Goal: Task Accomplishment & Management: Complete application form

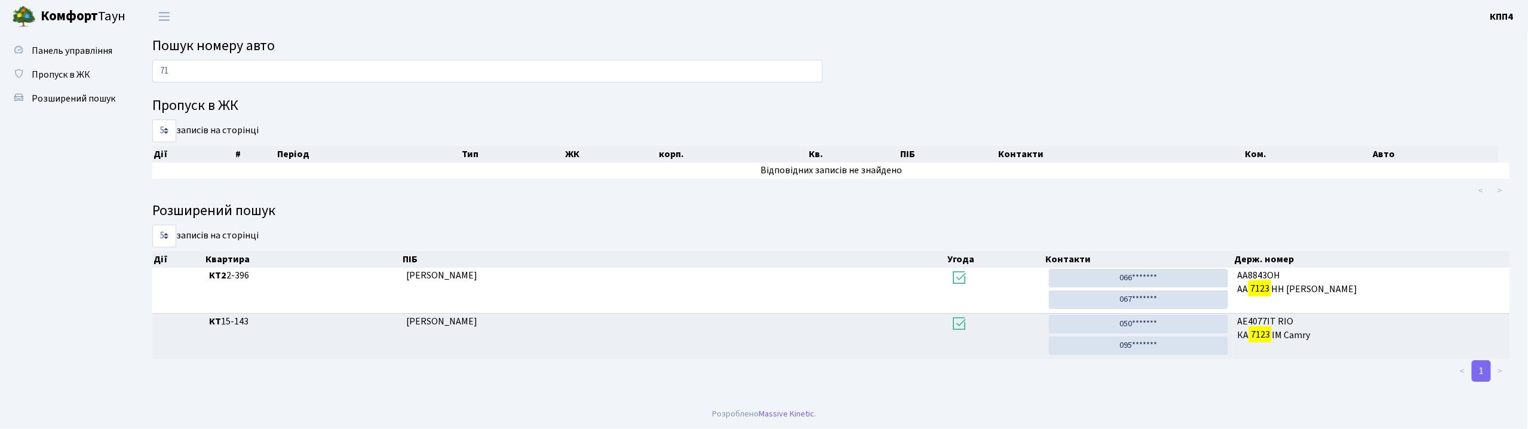
type input "7"
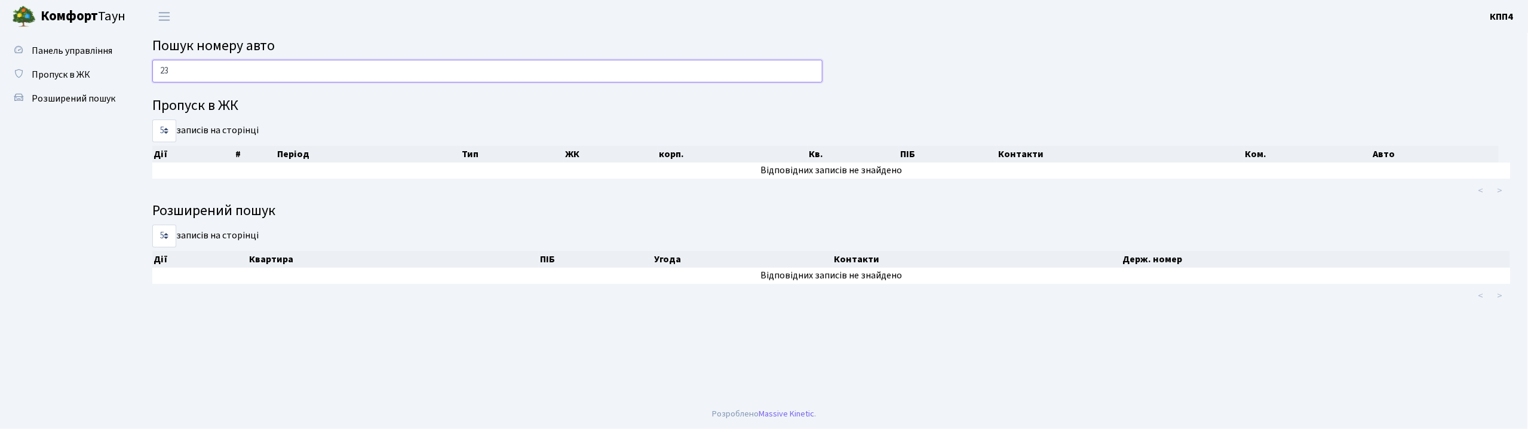
type input "2"
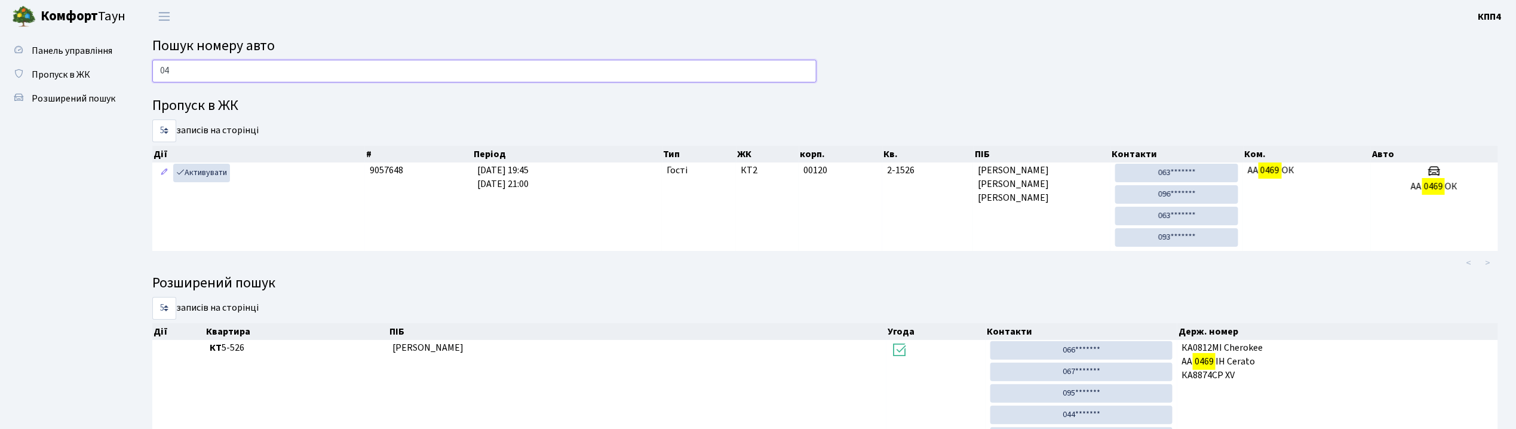
type input "0"
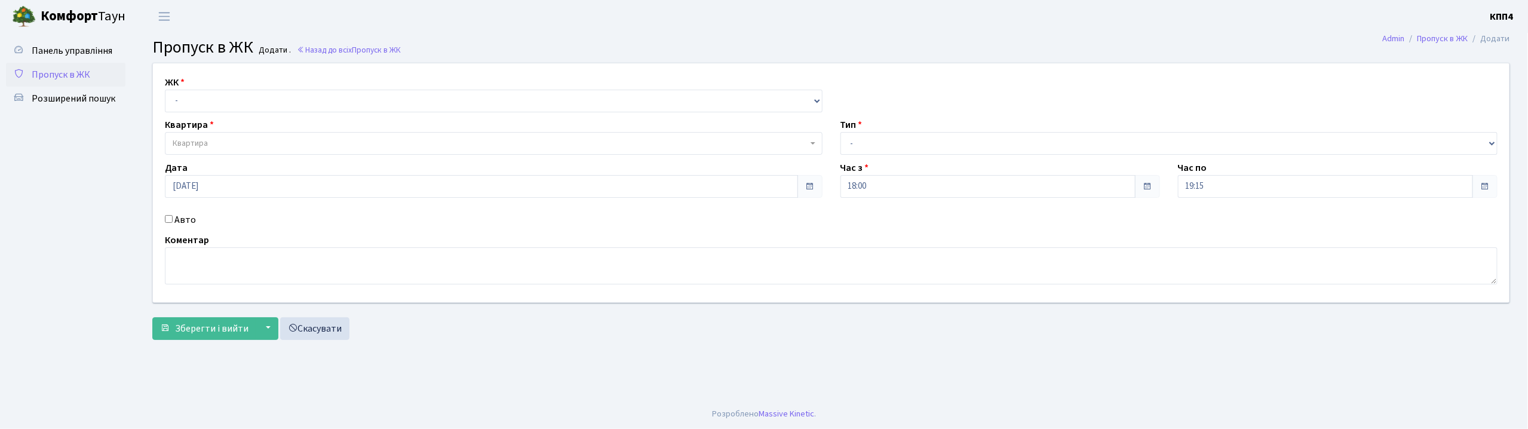
click at [168, 220] on input "Авто" at bounding box center [169, 219] width 8 height 8
checkbox input "true"
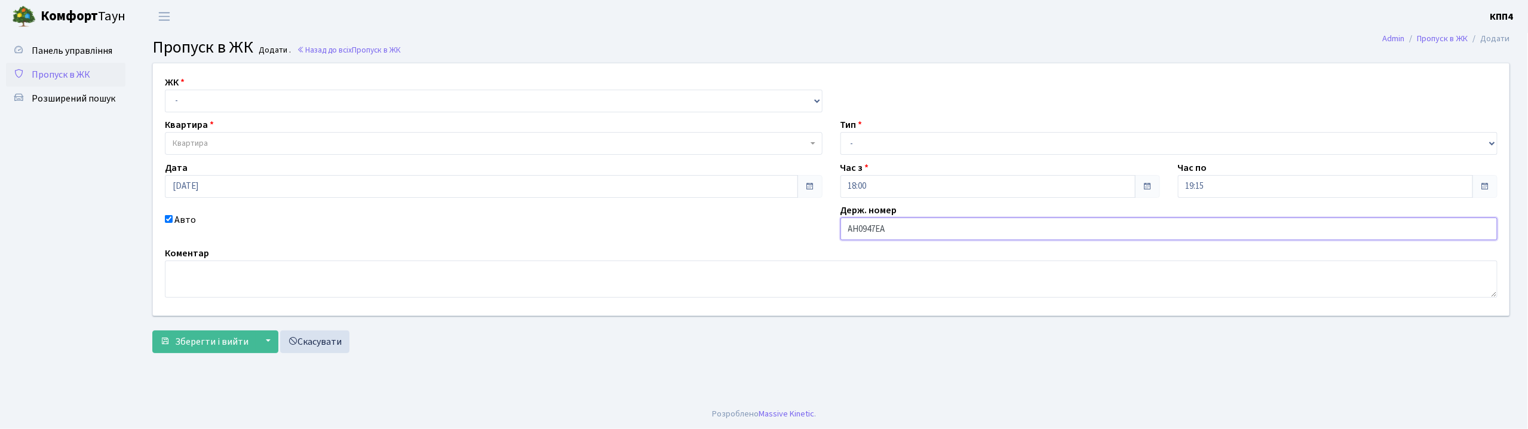
type input "АН0947ЕА"
click at [184, 96] on select "- КТ, вул. Регенераторна, 4 КТ2, просп. [STREET_ADDRESS] [STREET_ADDRESS] [PERS…" at bounding box center [494, 101] width 658 height 23
select select "271"
click at [165, 90] on select "- КТ, вул. Регенераторна, 4 КТ2, просп. [STREET_ADDRESS] [STREET_ADDRESS] [PERS…" at bounding box center [494, 101] width 658 height 23
select select
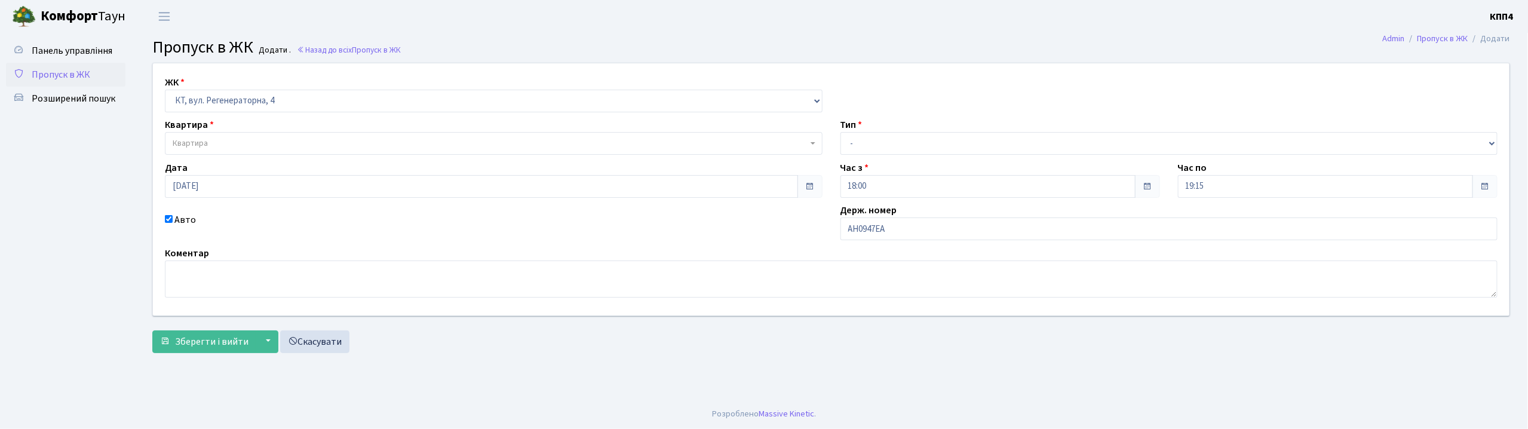
click at [189, 147] on span "Квартира" at bounding box center [190, 143] width 35 height 12
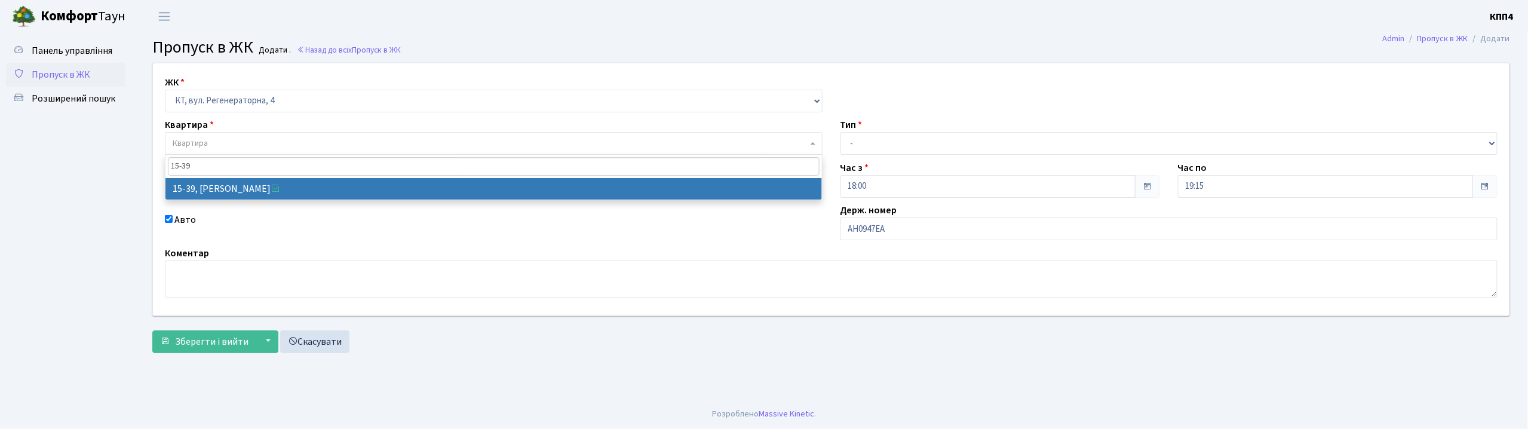
type input "15-39"
select select "8814"
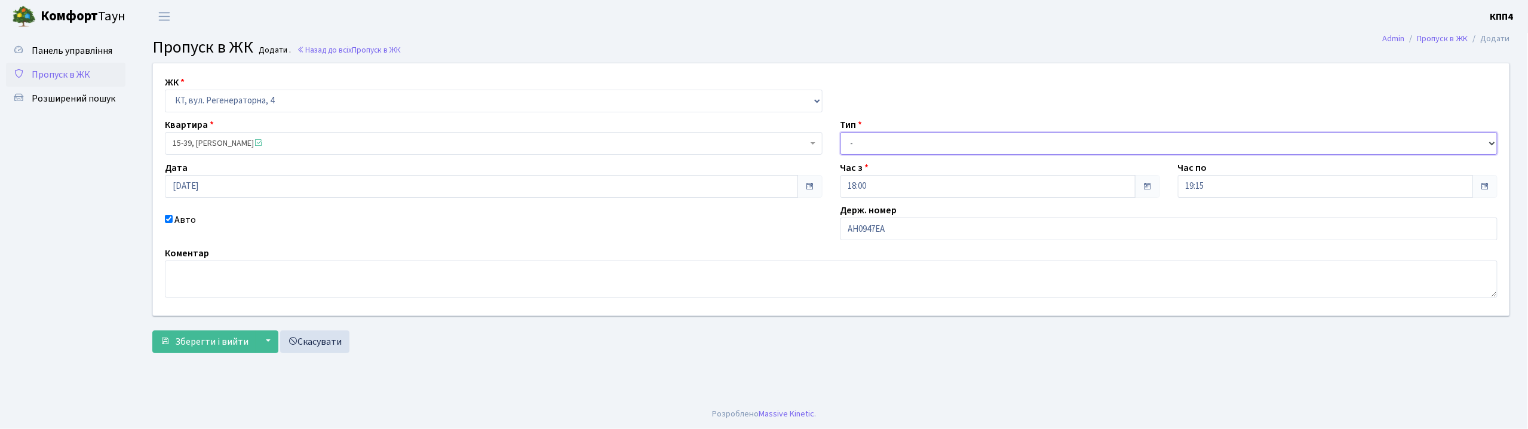
click at [875, 139] on select "- Доставка Таксі Гості Сервіс" at bounding box center [1170, 143] width 658 height 23
select select "2"
click at [841, 132] on select "- Доставка Таксі Гості Сервіс" at bounding box center [1170, 143] width 658 height 23
click at [206, 340] on span "Зберегти і вийти" at bounding box center [211, 341] width 73 height 13
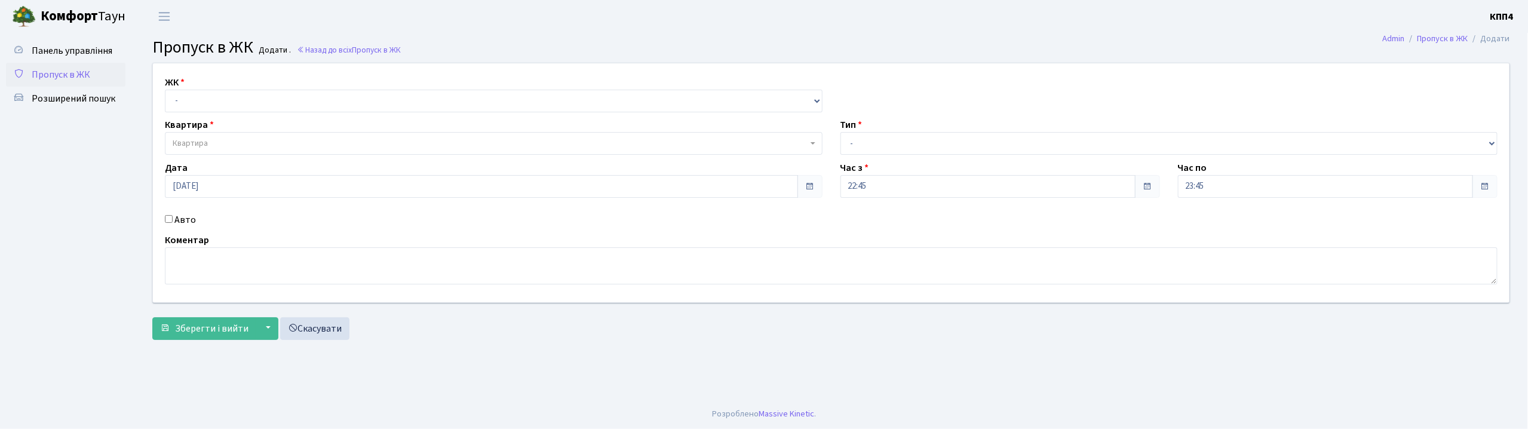
click at [166, 220] on input "Авто" at bounding box center [169, 219] width 8 height 8
checkbox input "true"
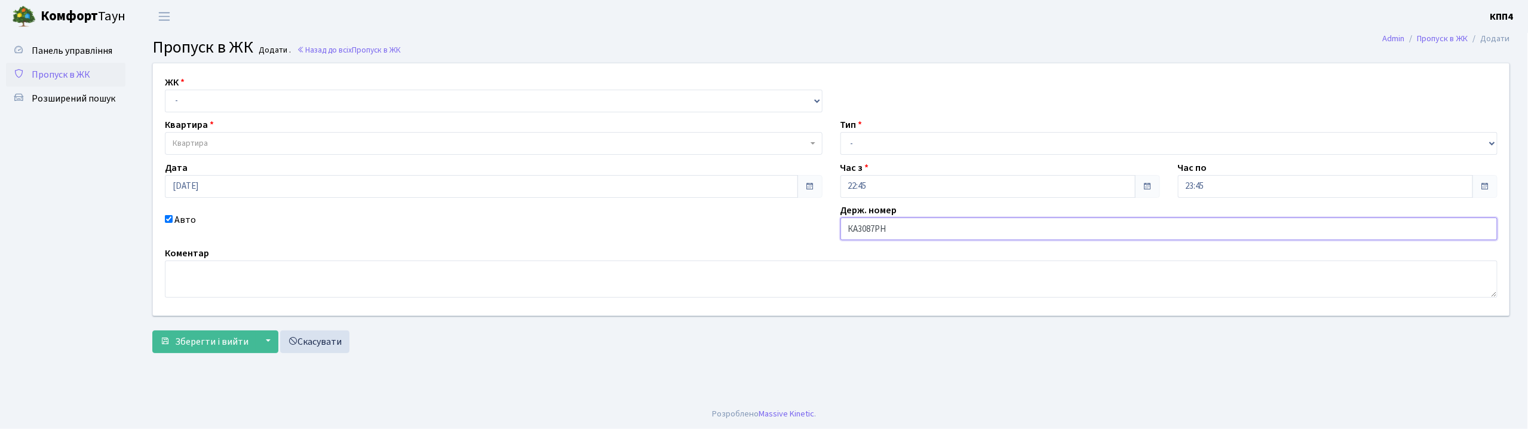
type input "КА3087РН"
click at [186, 88] on div "ЖК - КТ, вул. Регенераторна, 4 КТ2, просп. [STREET_ADDRESS] [STREET_ADDRESS] [P…" at bounding box center [494, 93] width 676 height 37
click at [186, 96] on select "- КТ, вул. Регенераторна, 4 КТ2, просп. [STREET_ADDRESS] [STREET_ADDRESS] [PERS…" at bounding box center [494, 101] width 658 height 23
select select "271"
click at [165, 90] on select "- КТ, вул. Регенераторна, 4 КТ2, просп. [STREET_ADDRESS] [STREET_ADDRESS] [PERS…" at bounding box center [494, 101] width 658 height 23
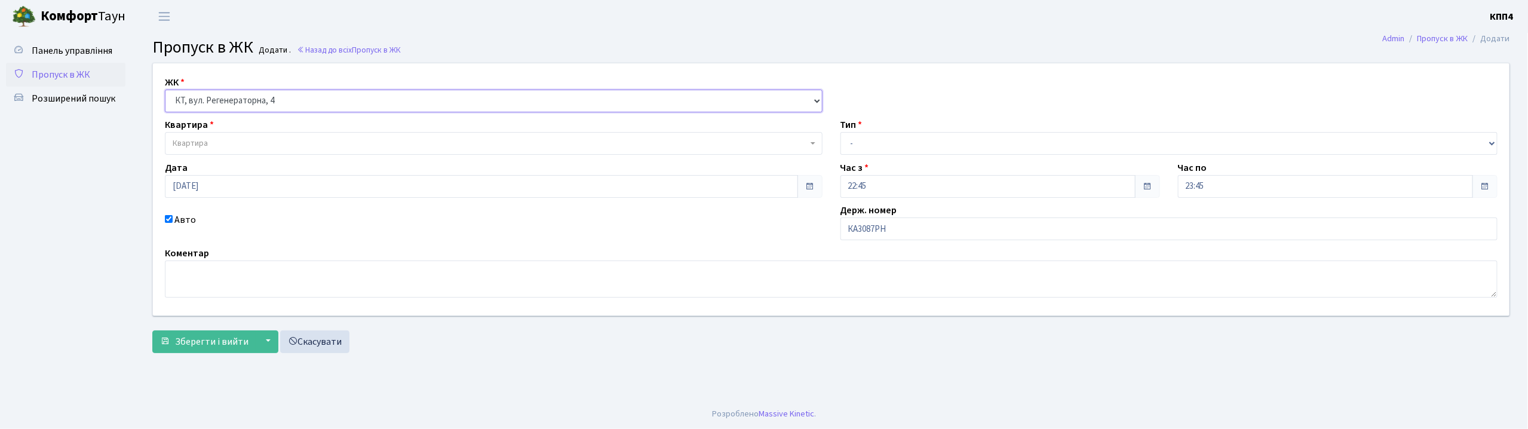
select select
click at [194, 140] on span "Квартира" at bounding box center [190, 143] width 35 height 12
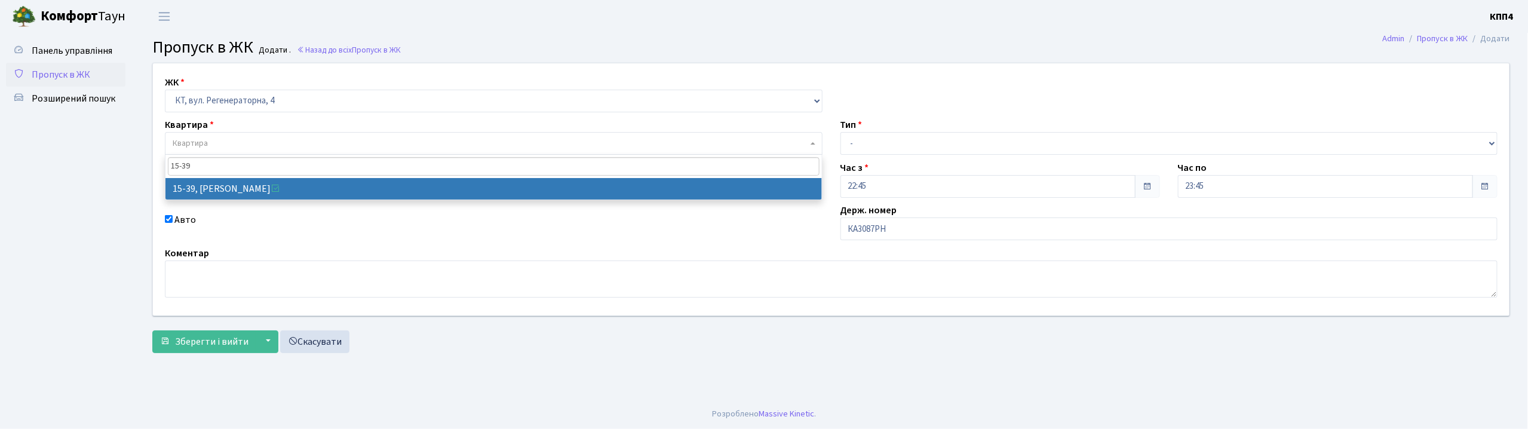
type input "15-39"
select select "8814"
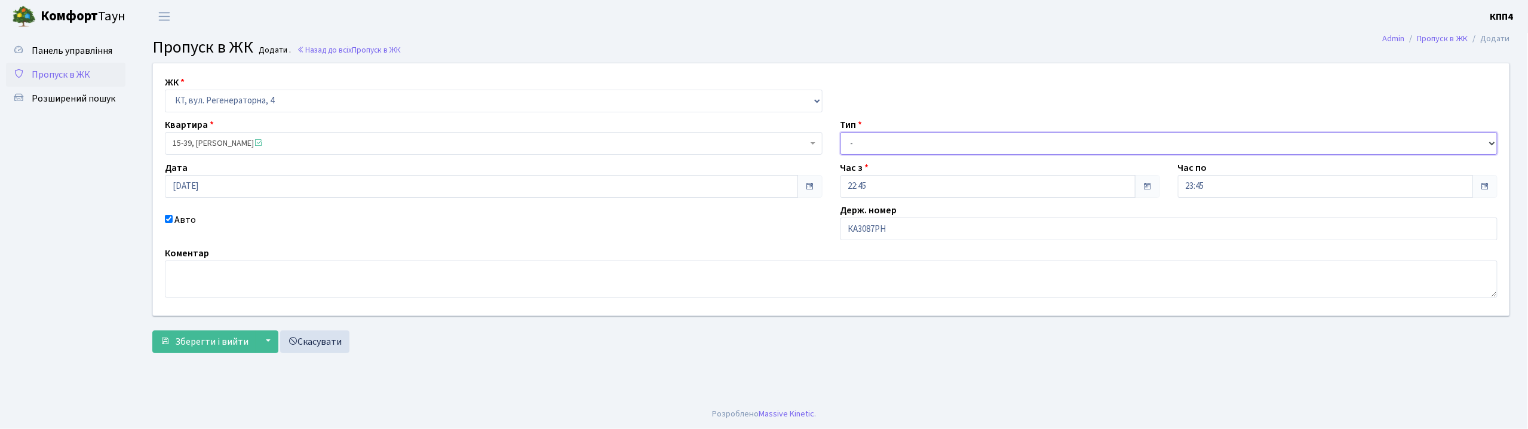
click at [885, 137] on select "- Доставка Таксі Гості Сервіс" at bounding box center [1170, 143] width 658 height 23
select select "2"
click at [841, 132] on select "- Доставка Таксі Гості Сервіс" at bounding box center [1170, 143] width 658 height 23
click at [209, 340] on span "Зберегти і вийти" at bounding box center [211, 341] width 73 height 13
